Goal: Navigation & Orientation: Find specific page/section

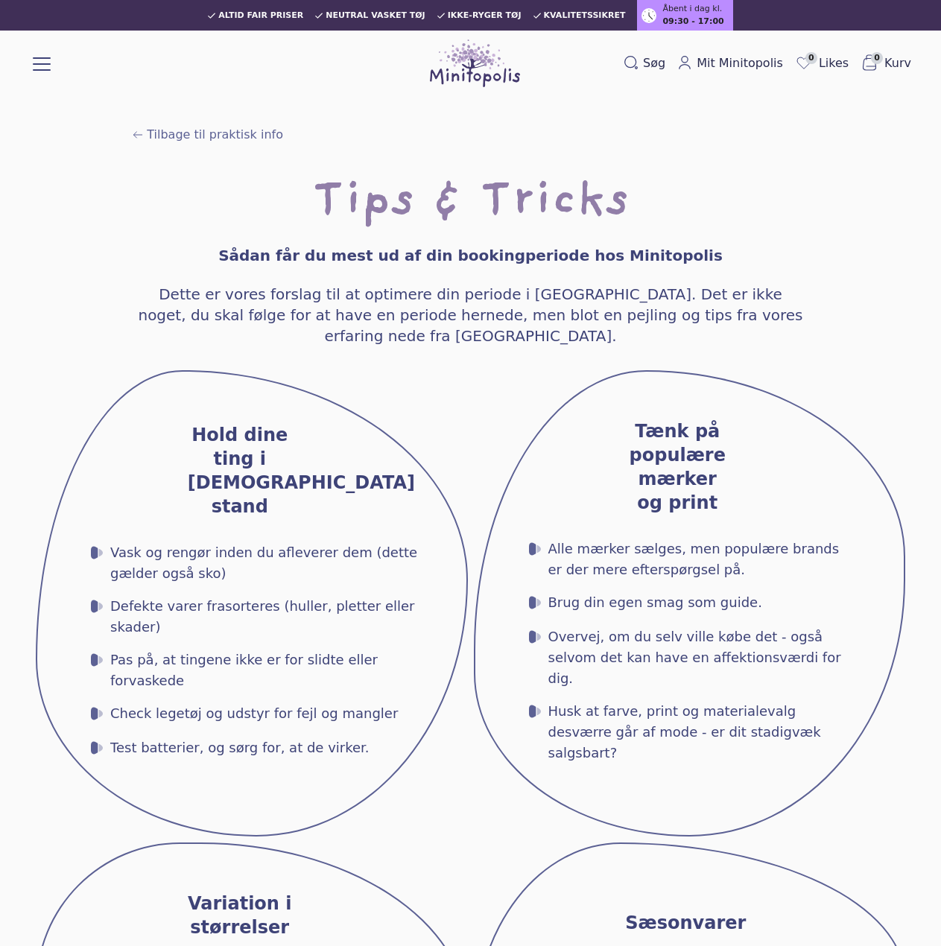
click at [44, 57] on button at bounding box center [42, 63] width 18 height 18
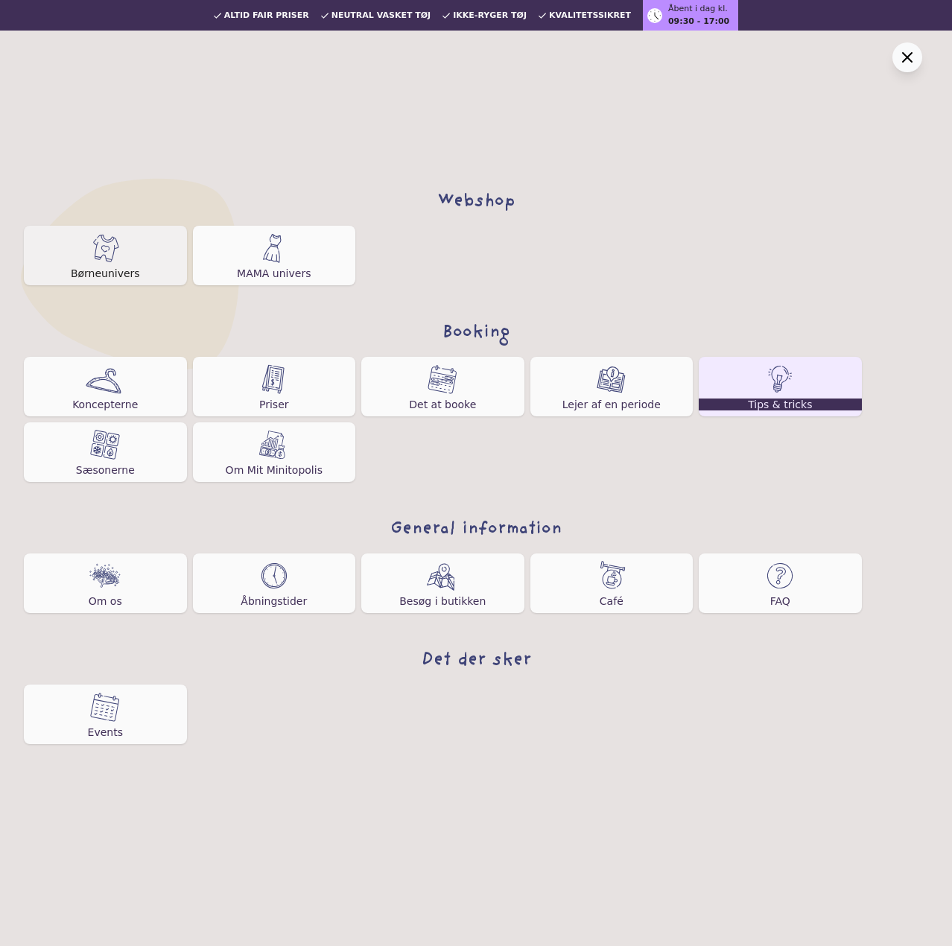
click at [115, 251] on img at bounding box center [105, 248] width 30 height 30
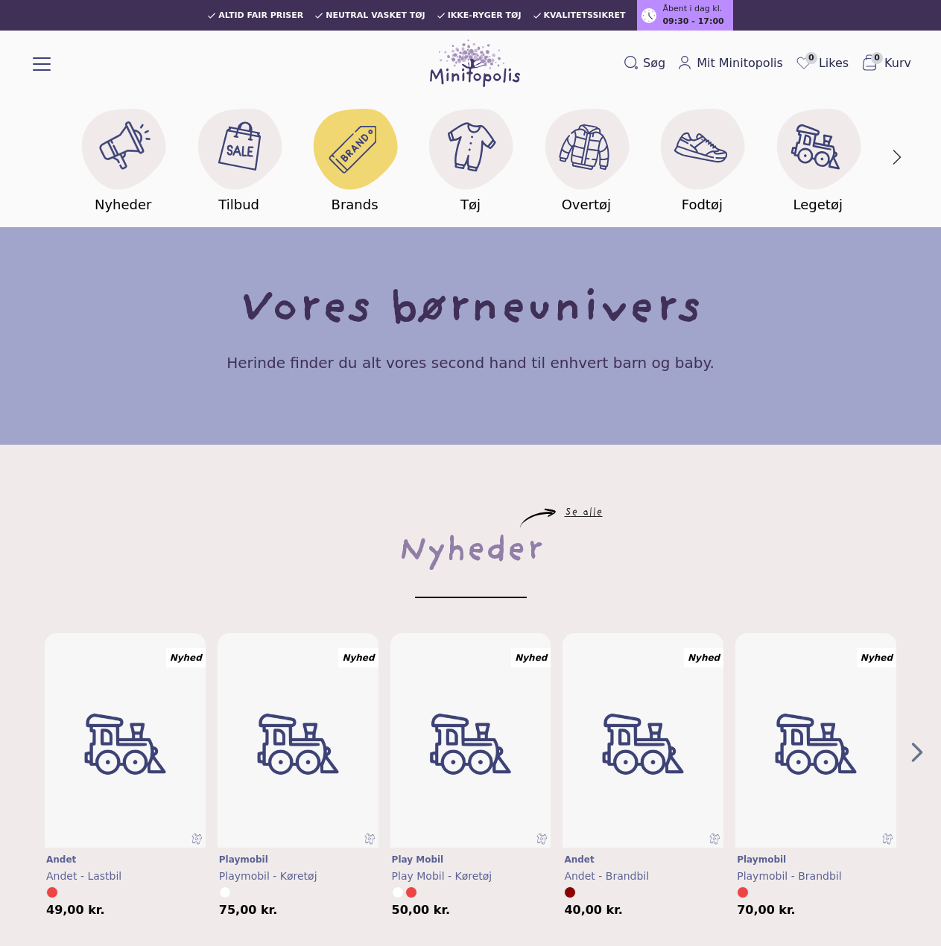
click at [379, 151] on icon at bounding box center [356, 149] width 84 height 80
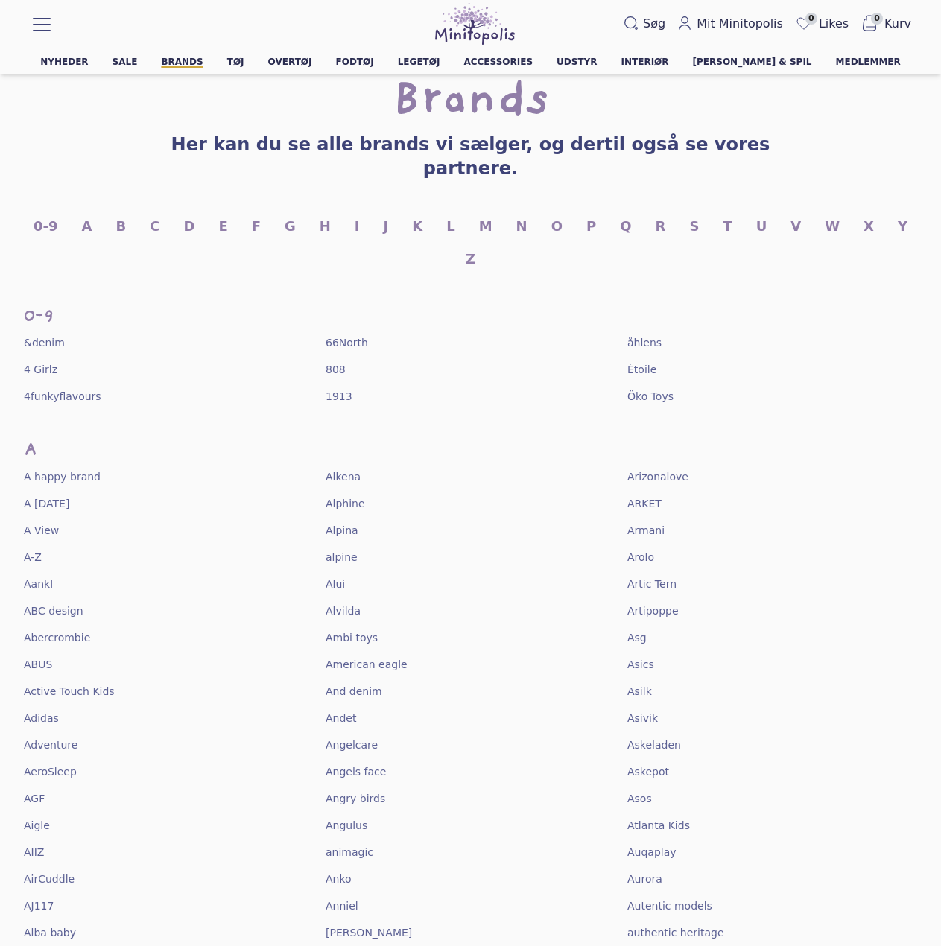
scroll to position [149, 0]
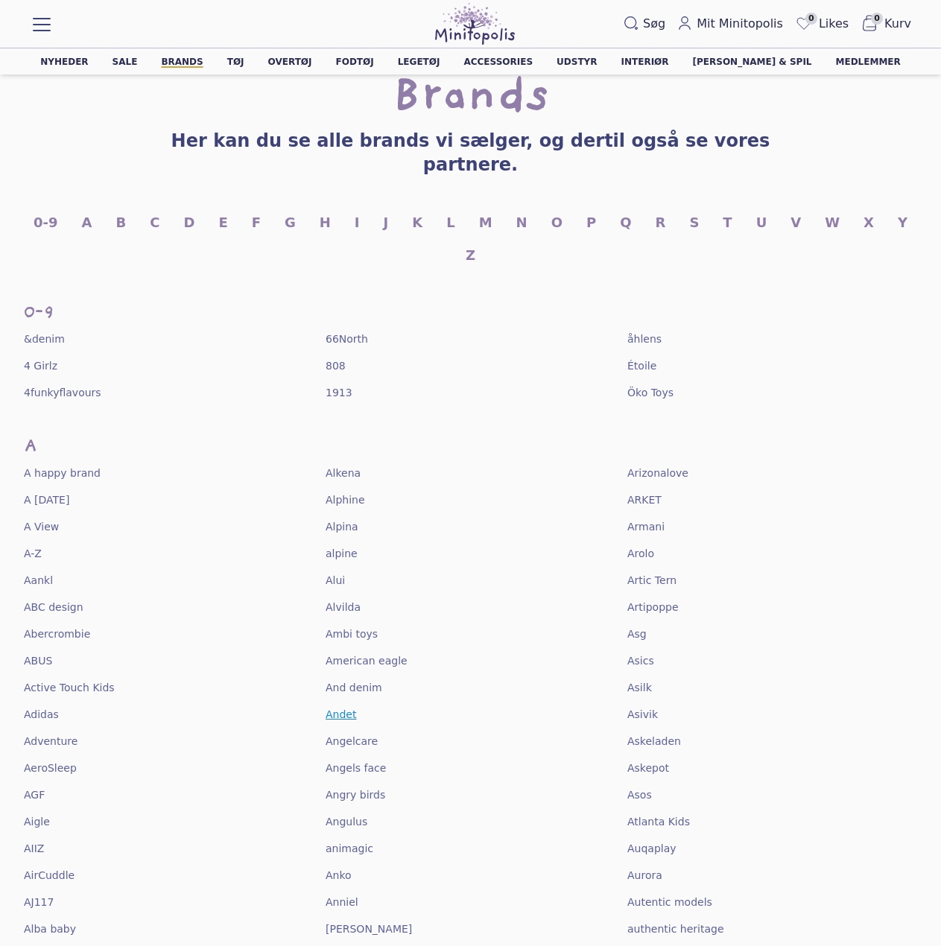
click at [335, 707] on span "Andet" at bounding box center [341, 714] width 31 height 15
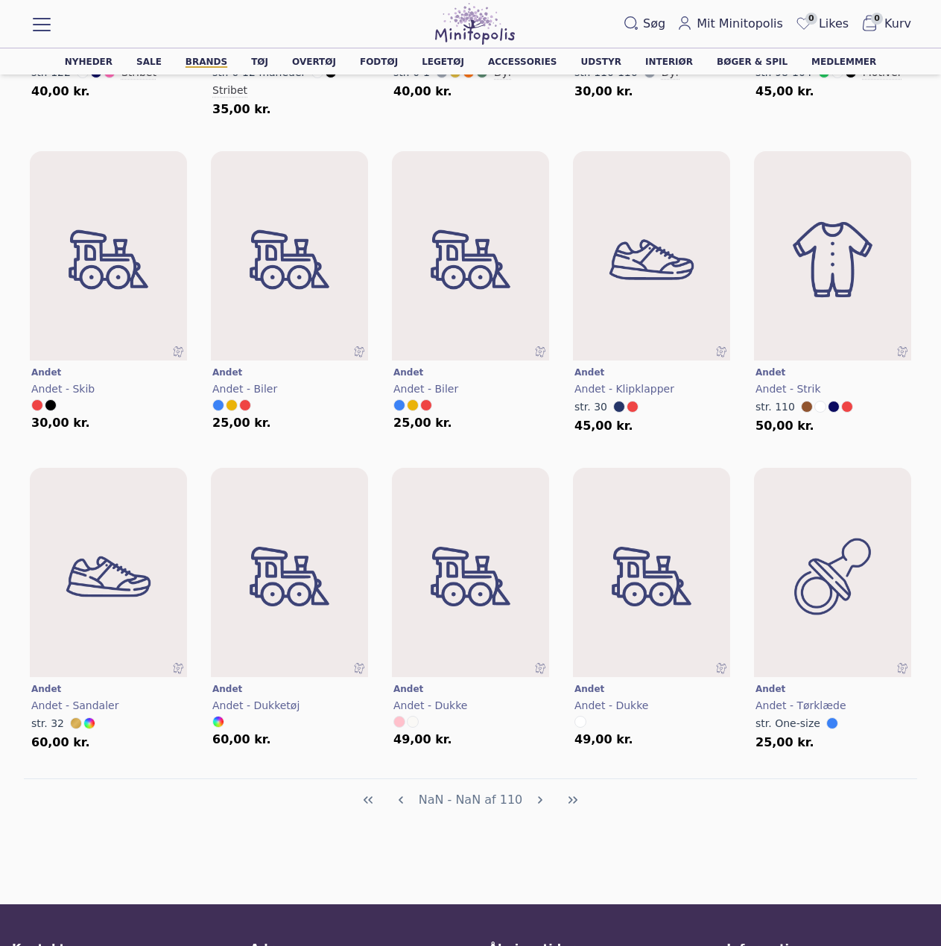
scroll to position [2757, 0]
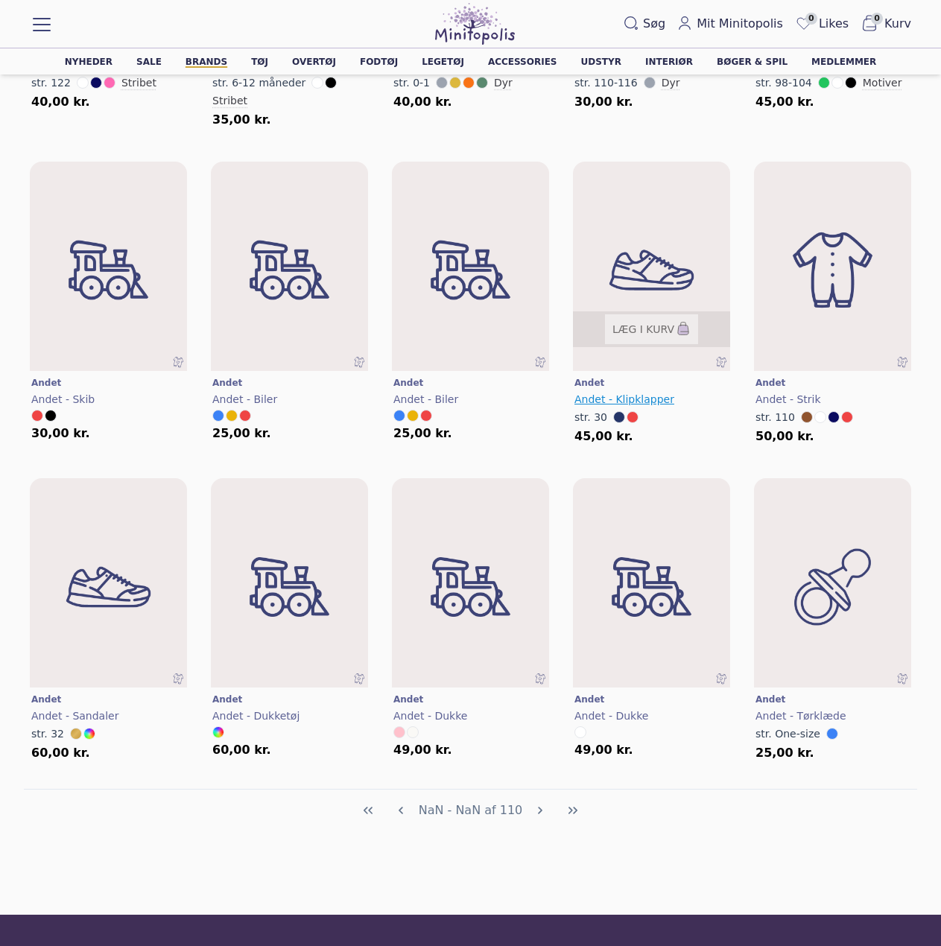
click at [648, 393] on span "Andet - Klipklapper" at bounding box center [625, 399] width 100 height 12
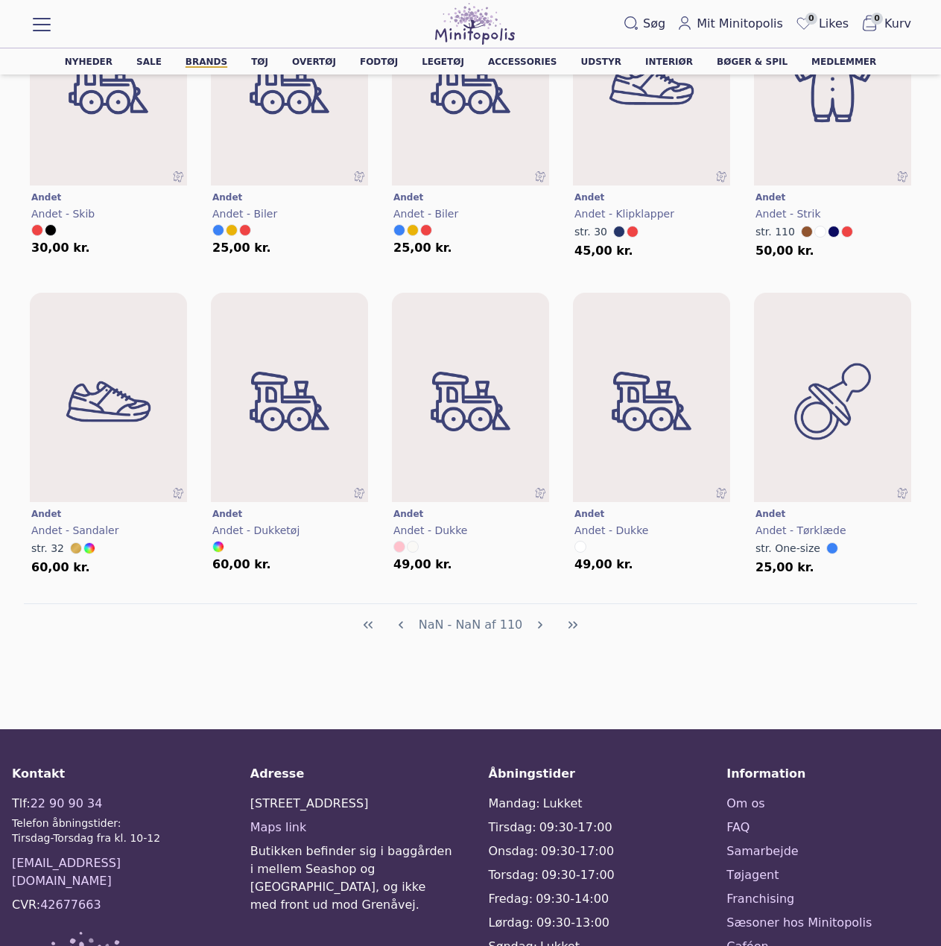
scroll to position [3254, 0]
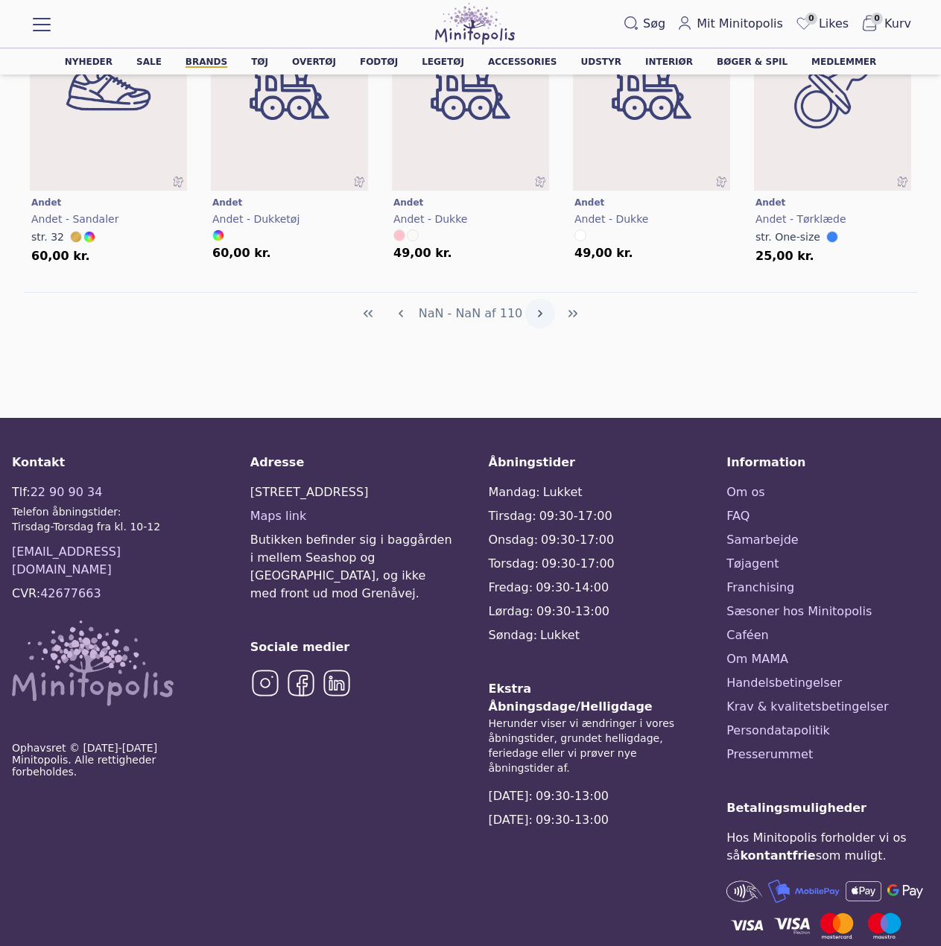
click at [540, 308] on icon "Next Page" at bounding box center [540, 314] width 12 height 12
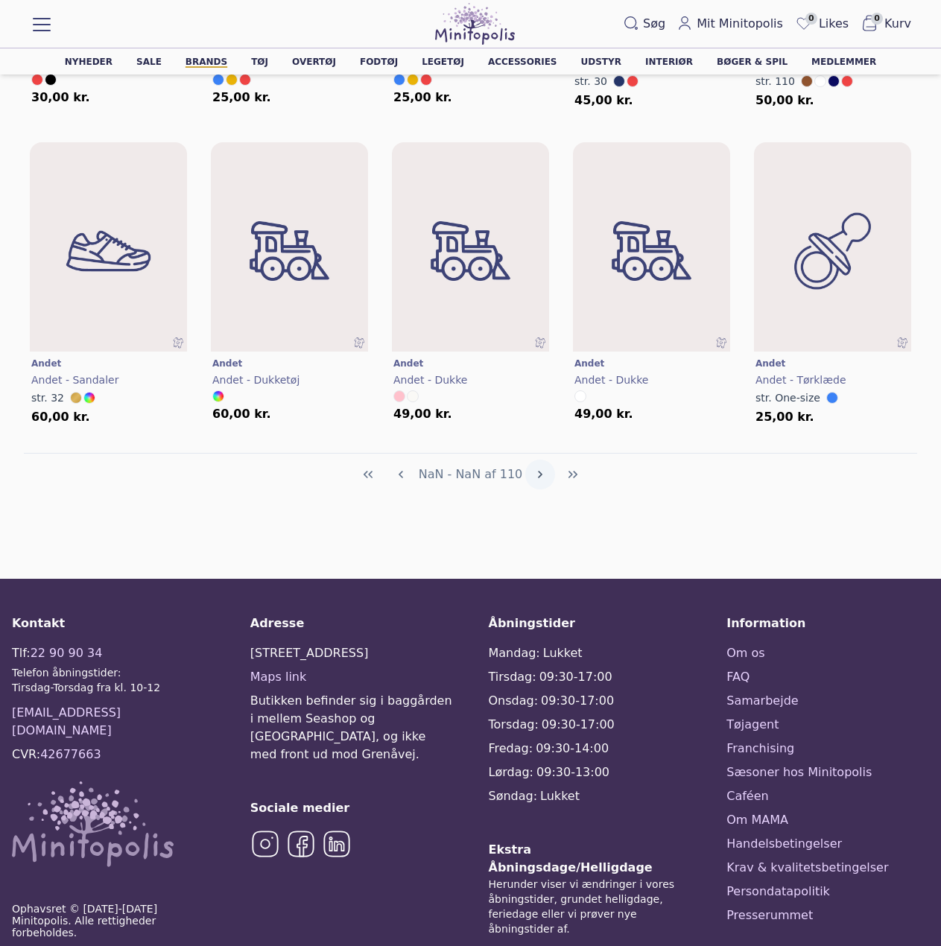
scroll to position [3031, 0]
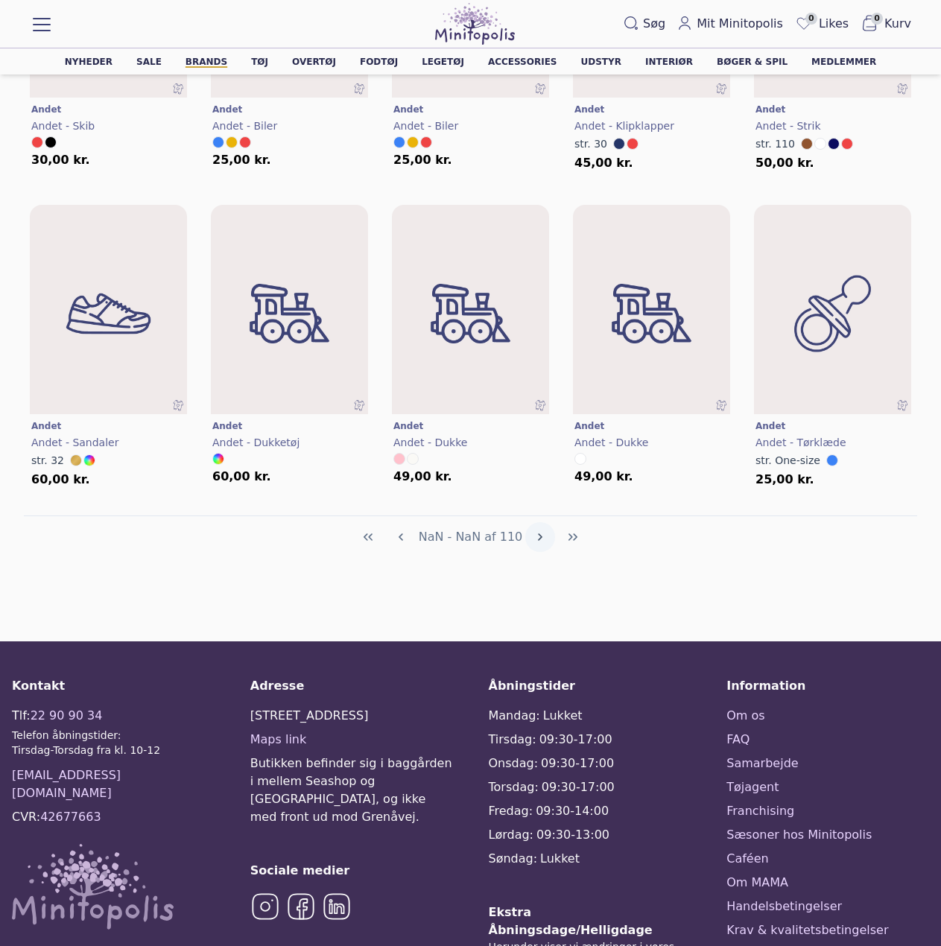
click at [529, 522] on button "Next Page" at bounding box center [540, 537] width 30 height 30
click at [567, 531] on icon "Last Page" at bounding box center [573, 537] width 12 height 12
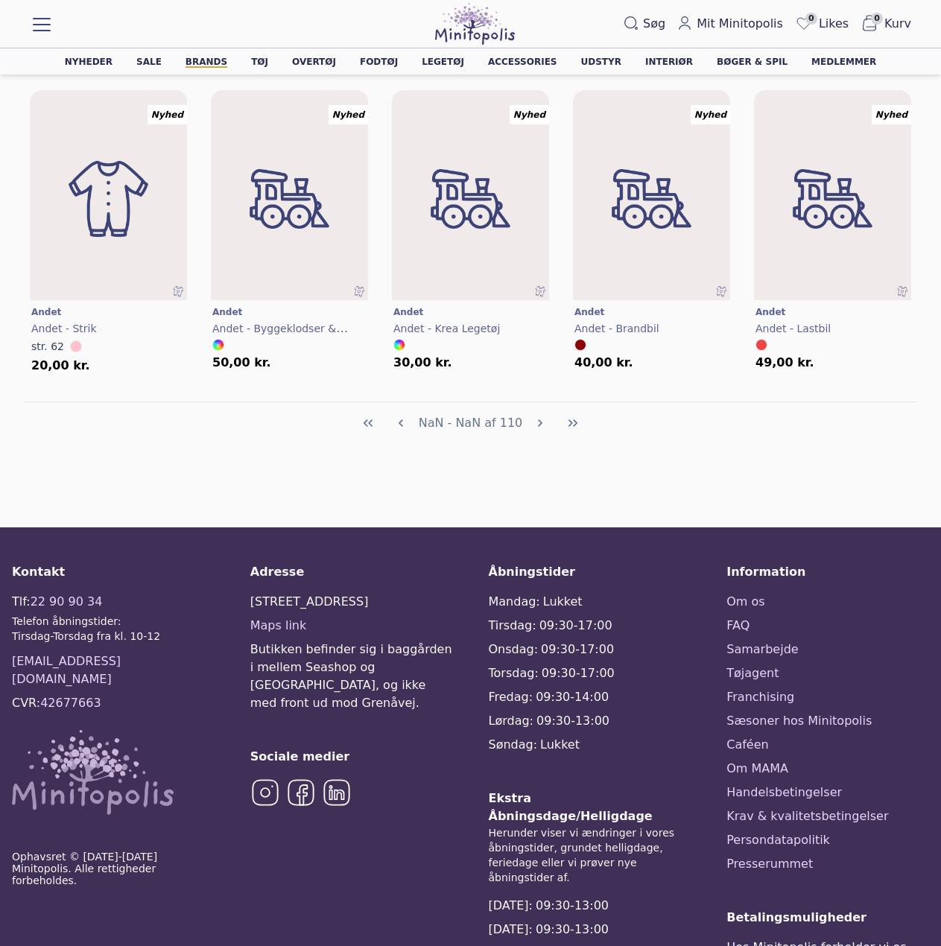
scroll to position [0, 0]
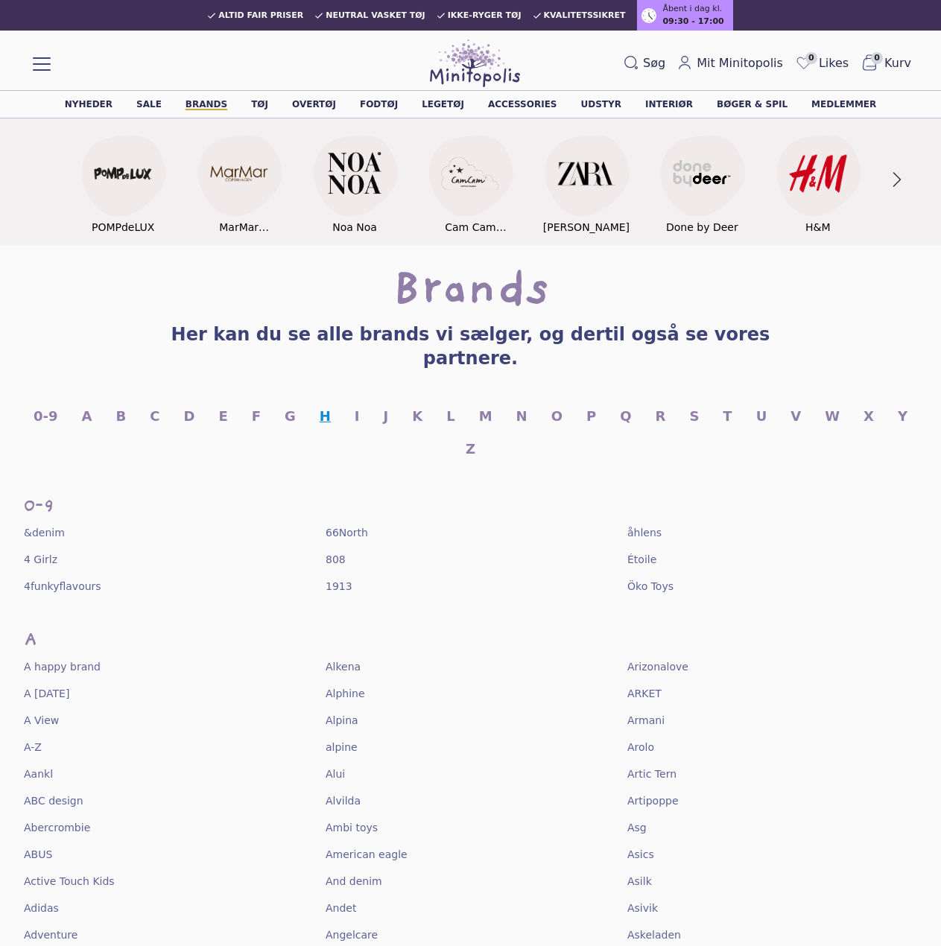
click at [320, 406] on link "H" at bounding box center [325, 416] width 11 height 21
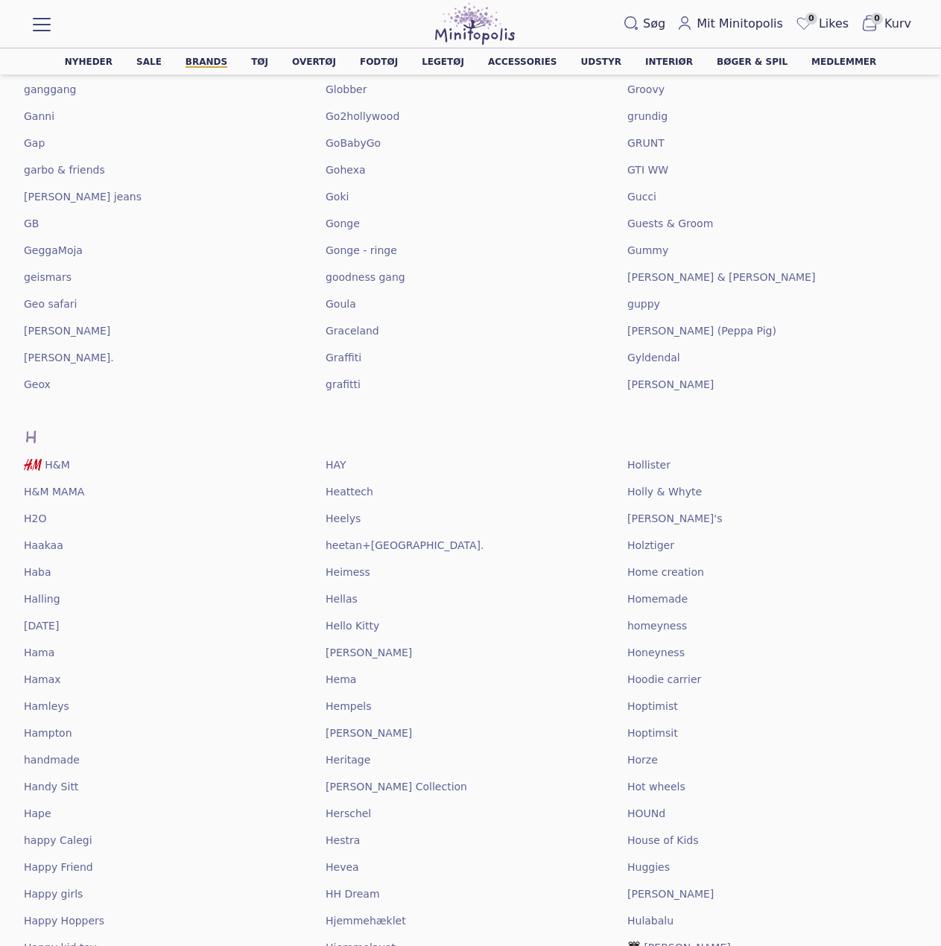
scroll to position [5972, 0]
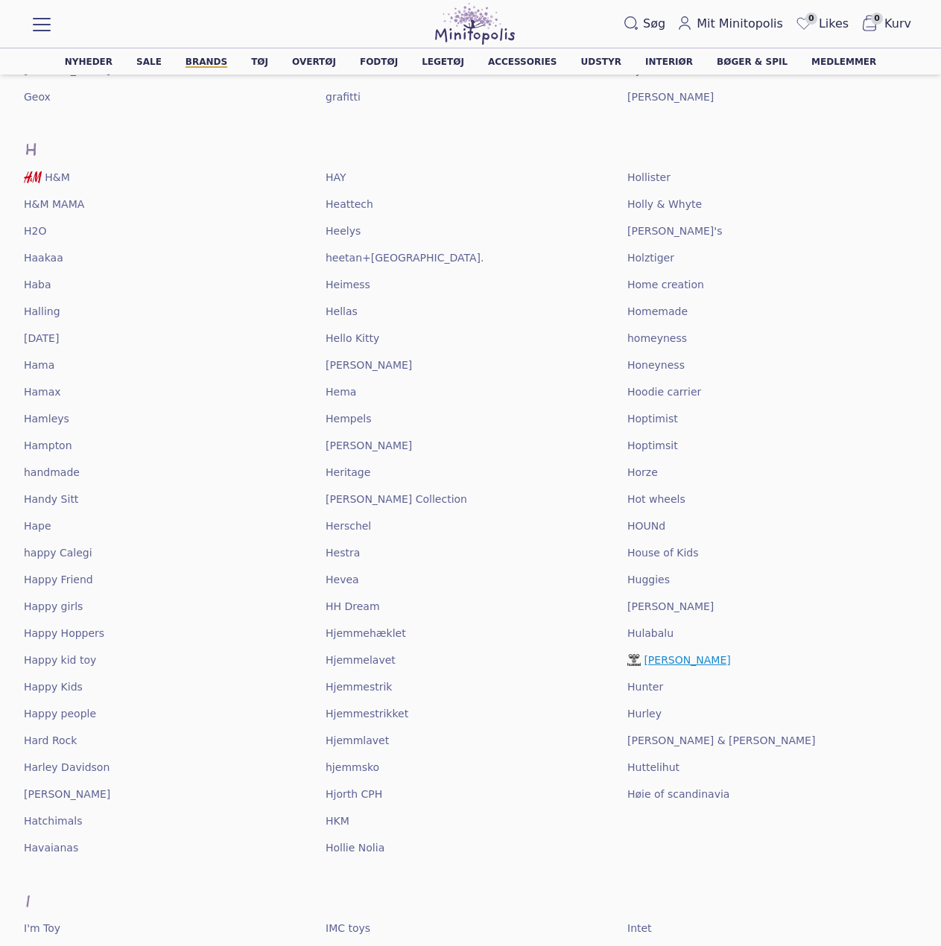
click at [657, 653] on span "Hummel" at bounding box center [687, 660] width 86 height 15
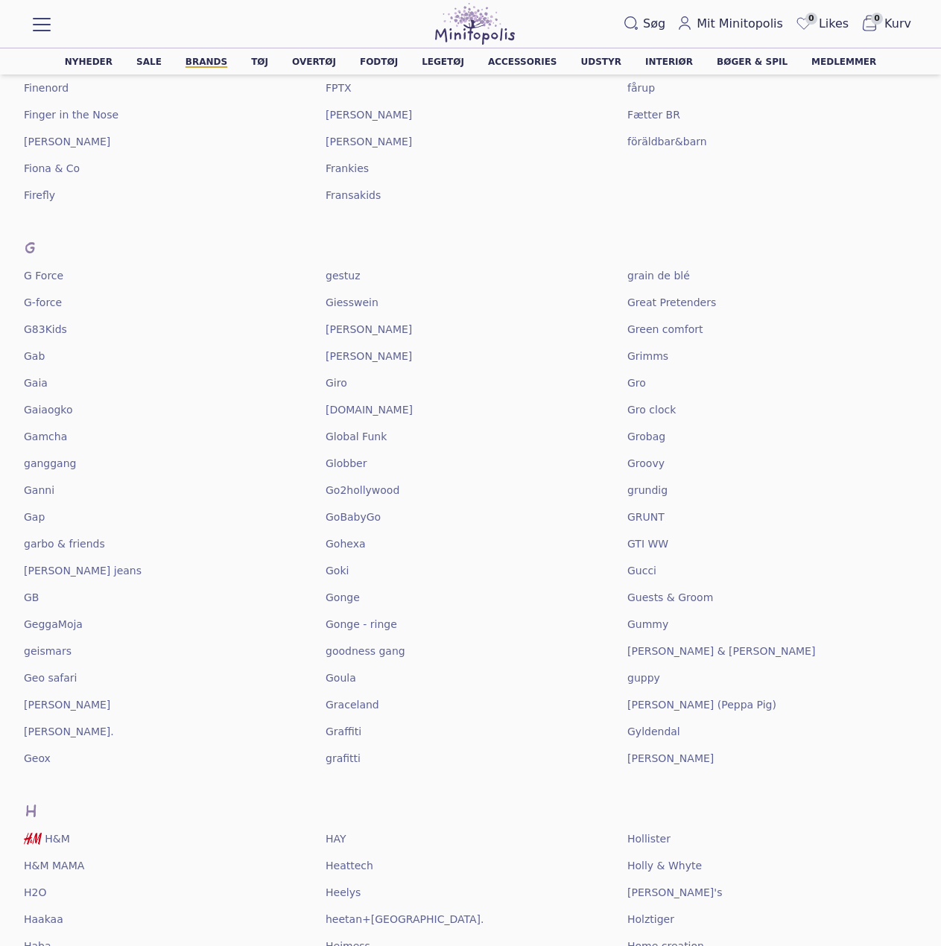
scroll to position [5301, 0]
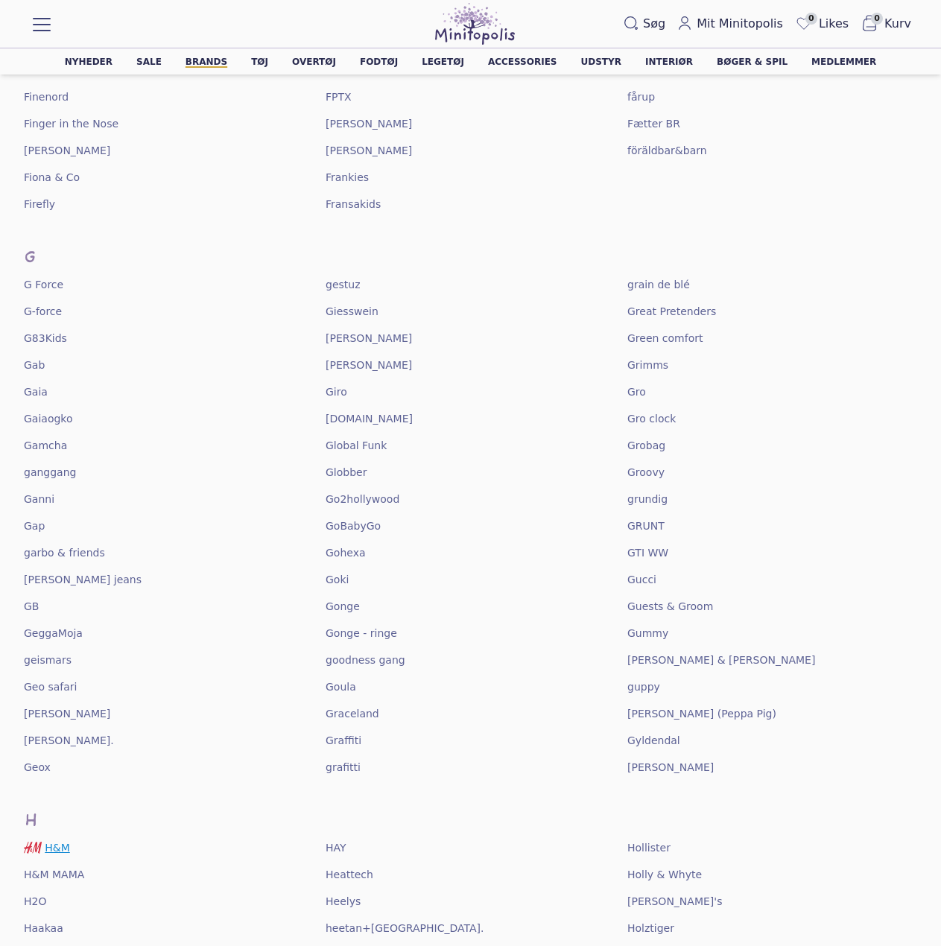
click at [69, 841] on span "H&M" at bounding box center [57, 848] width 25 height 15
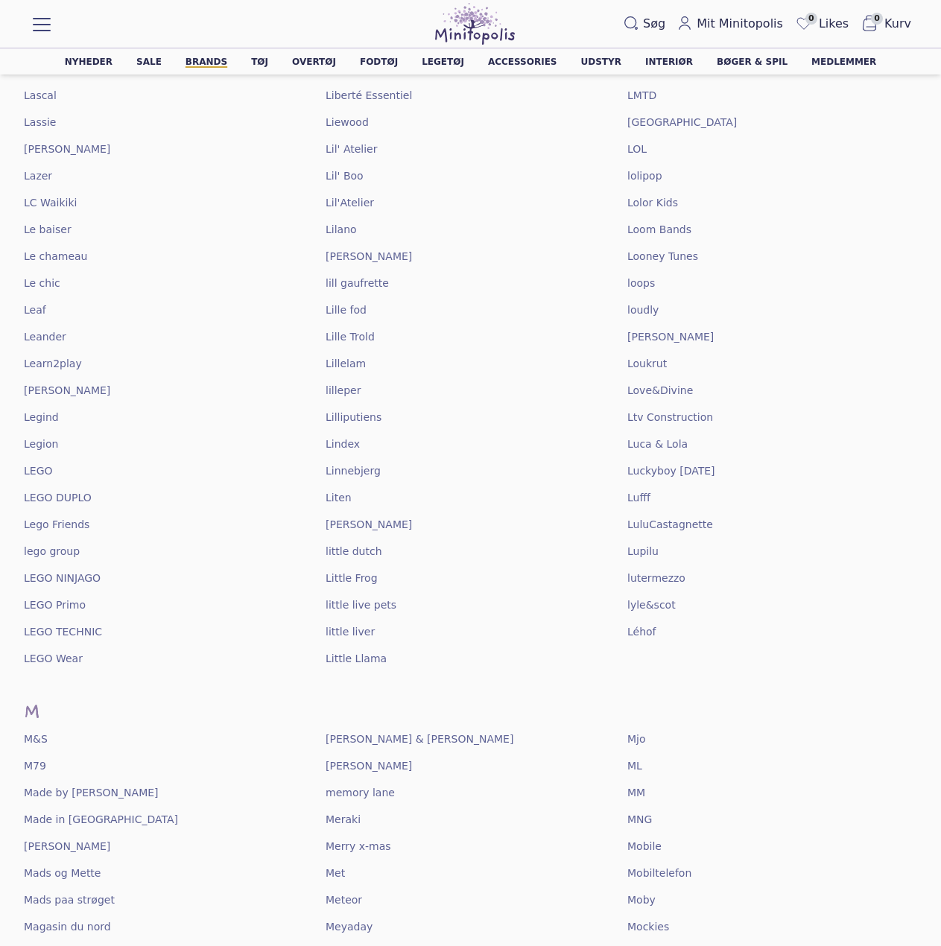
scroll to position [8580, 0]
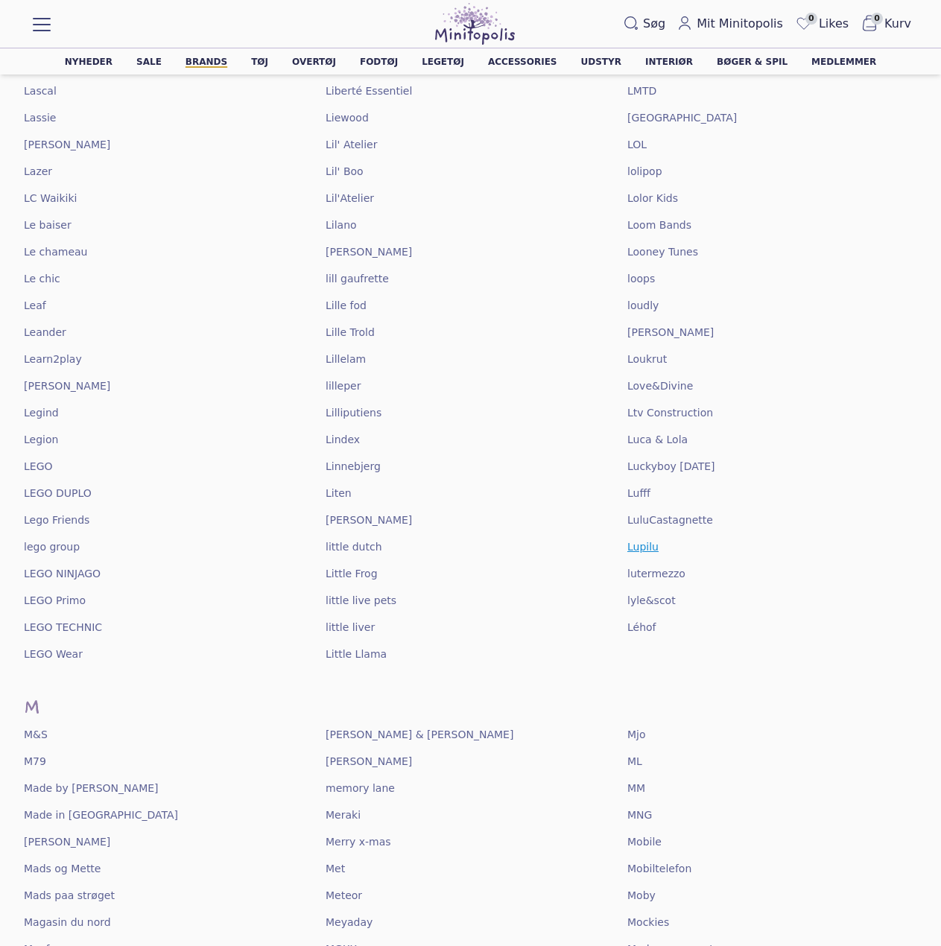
click at [635, 540] on span "Lupilu" at bounding box center [642, 547] width 31 height 15
